Goal: Transaction & Acquisition: Purchase product/service

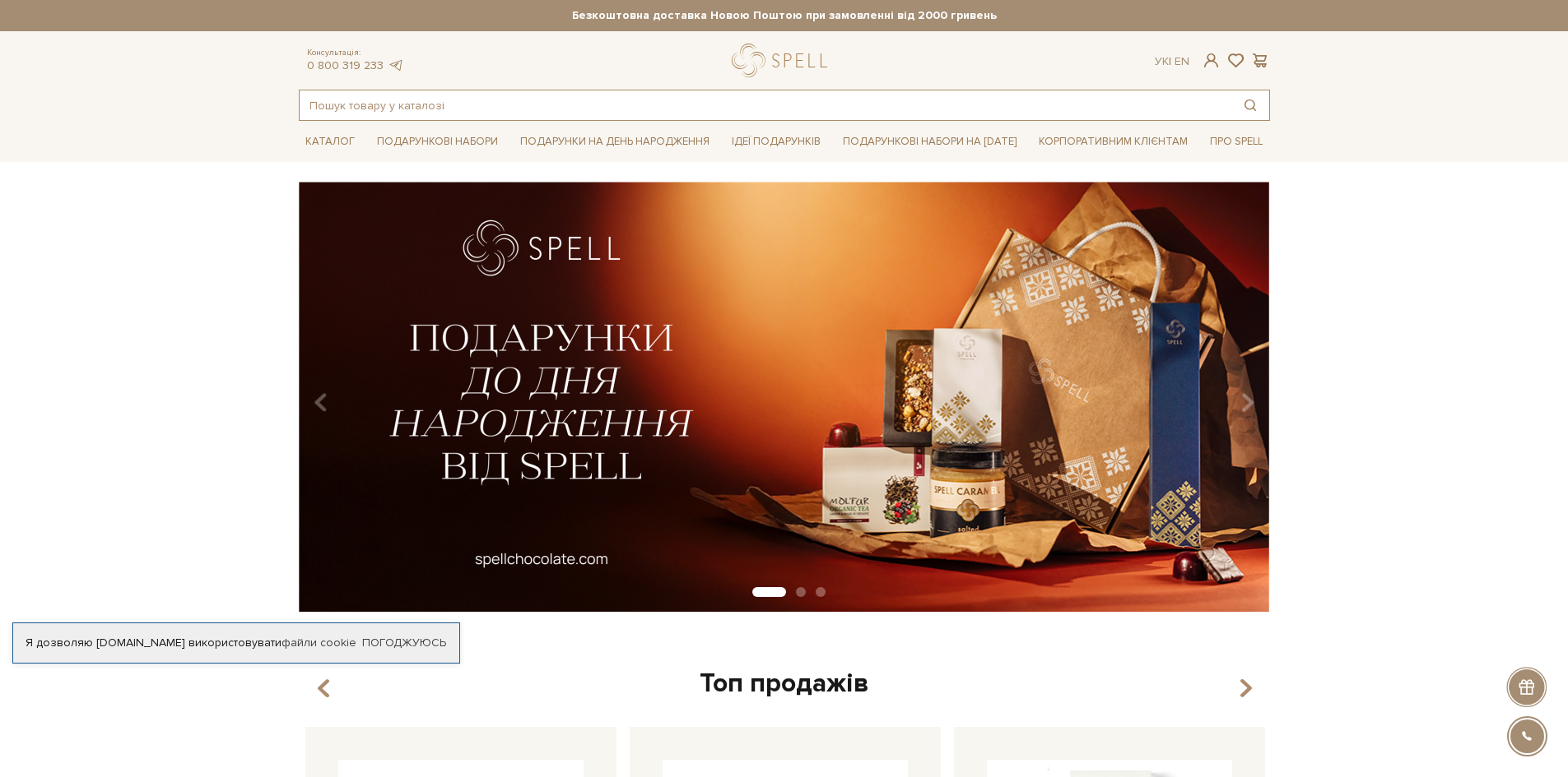
click at [444, 103] on input "text" at bounding box center [765, 106] width 931 height 30
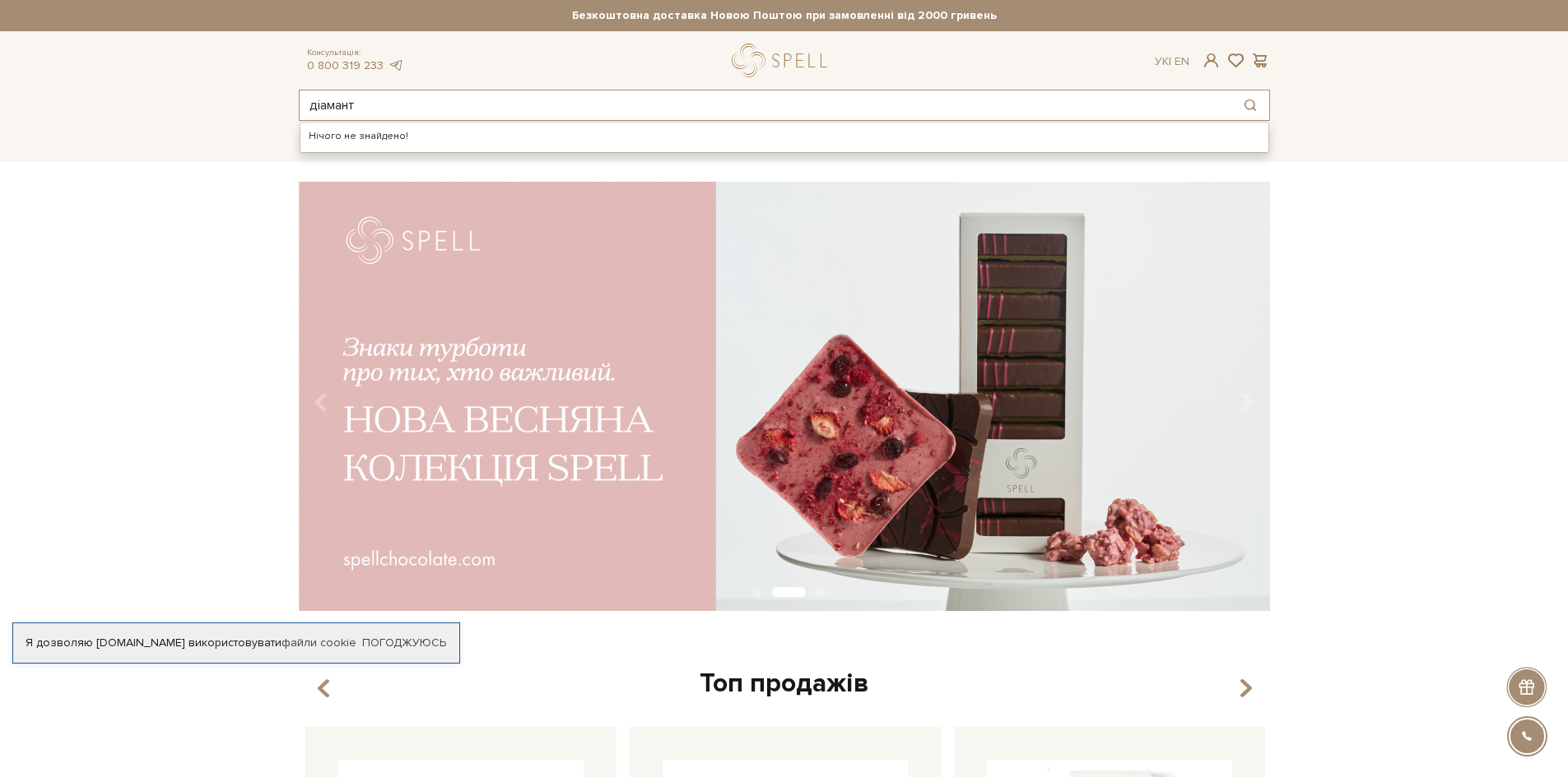
type input "діамант"
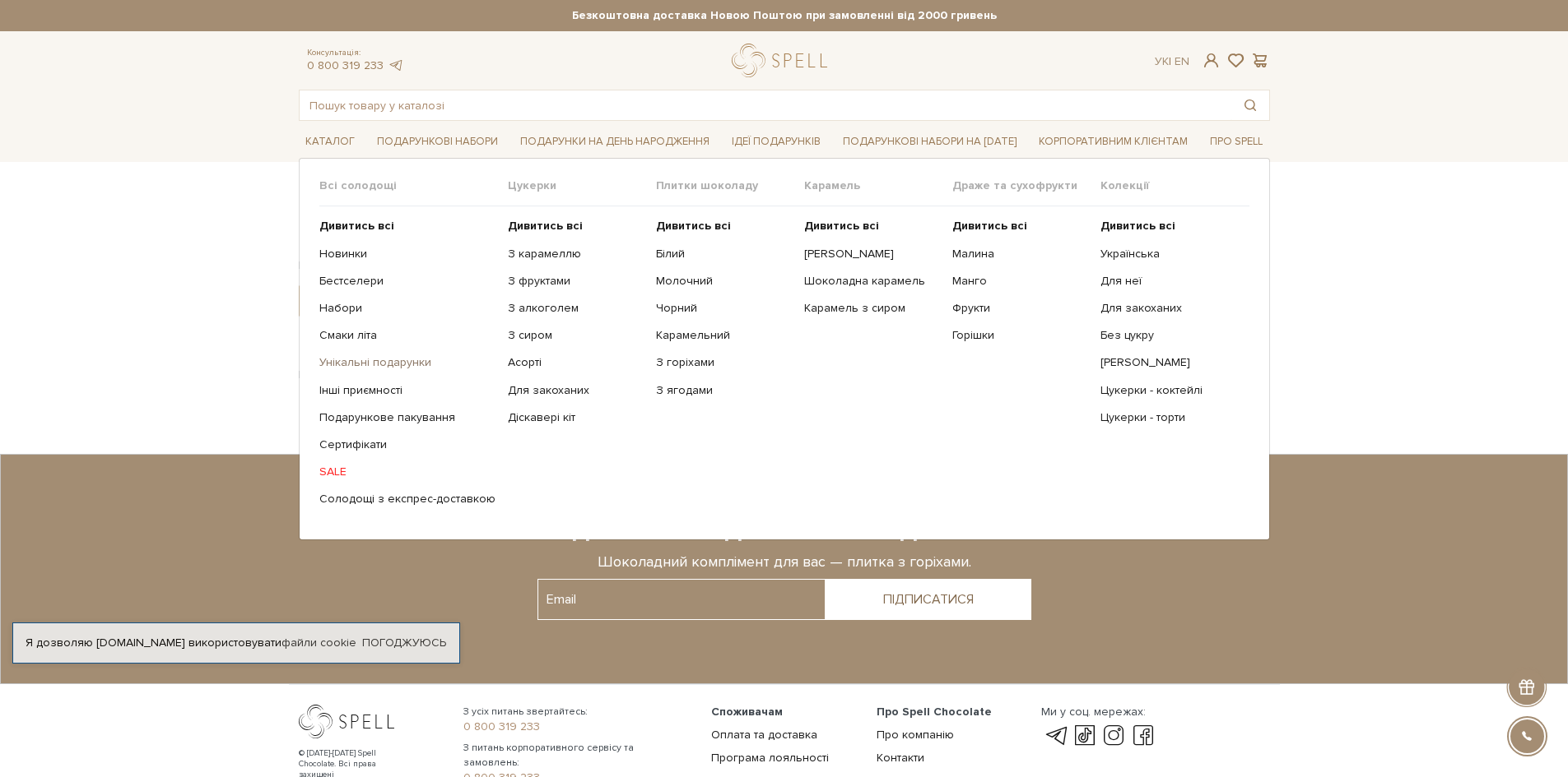
click at [350, 364] on link "Унікальні подарунки" at bounding box center [408, 363] width 176 height 15
